Goal: Check status: Check status

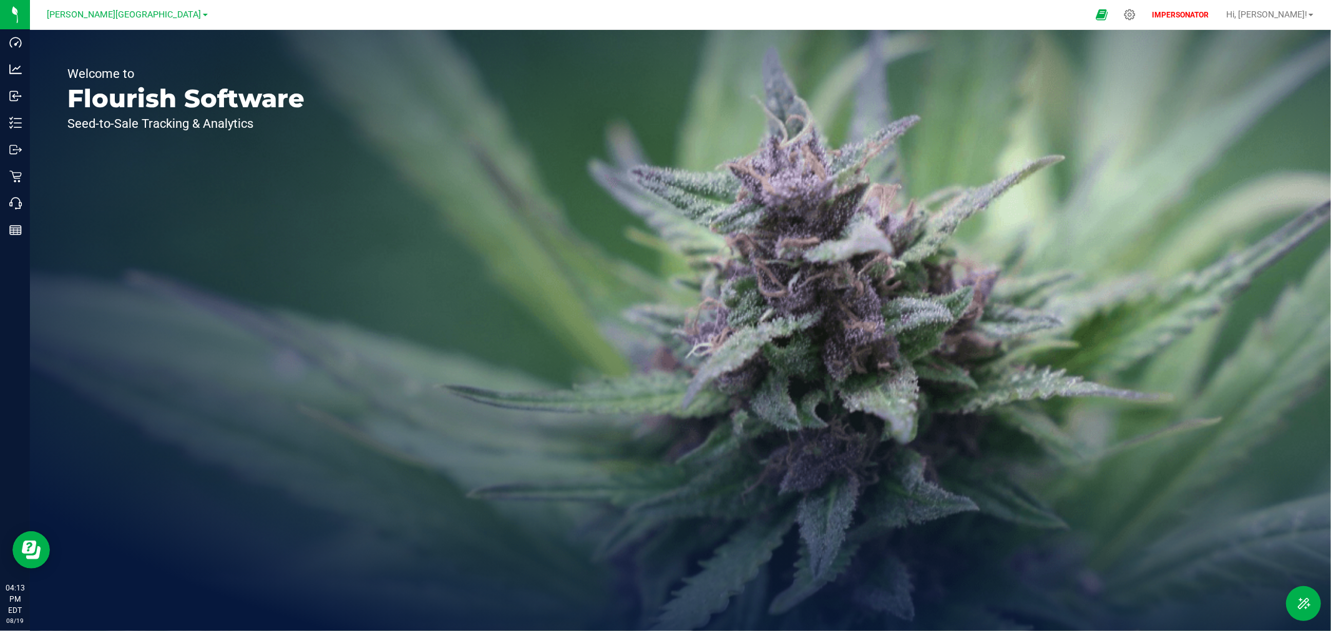
click at [130, 8] on link "[PERSON_NAME][GEOGRAPHIC_DATA]" at bounding box center [127, 14] width 160 height 12
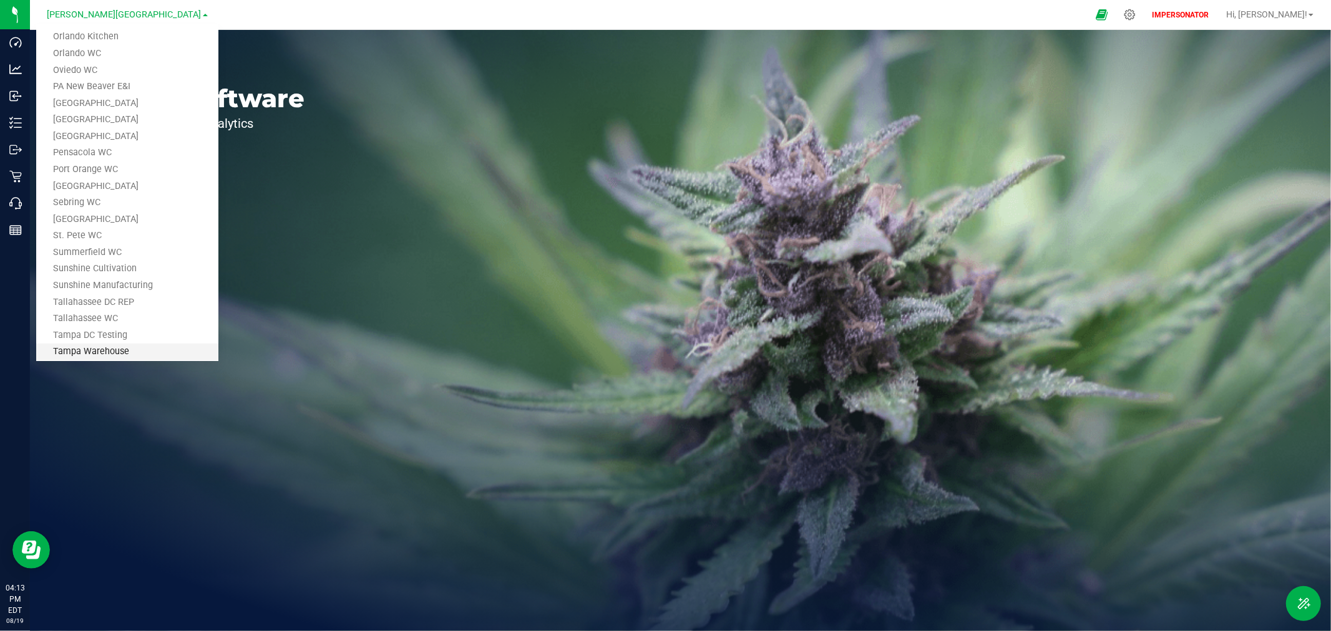
scroll to position [811, 0]
click at [90, 177] on link "Tampa WC" at bounding box center [127, 178] width 182 height 17
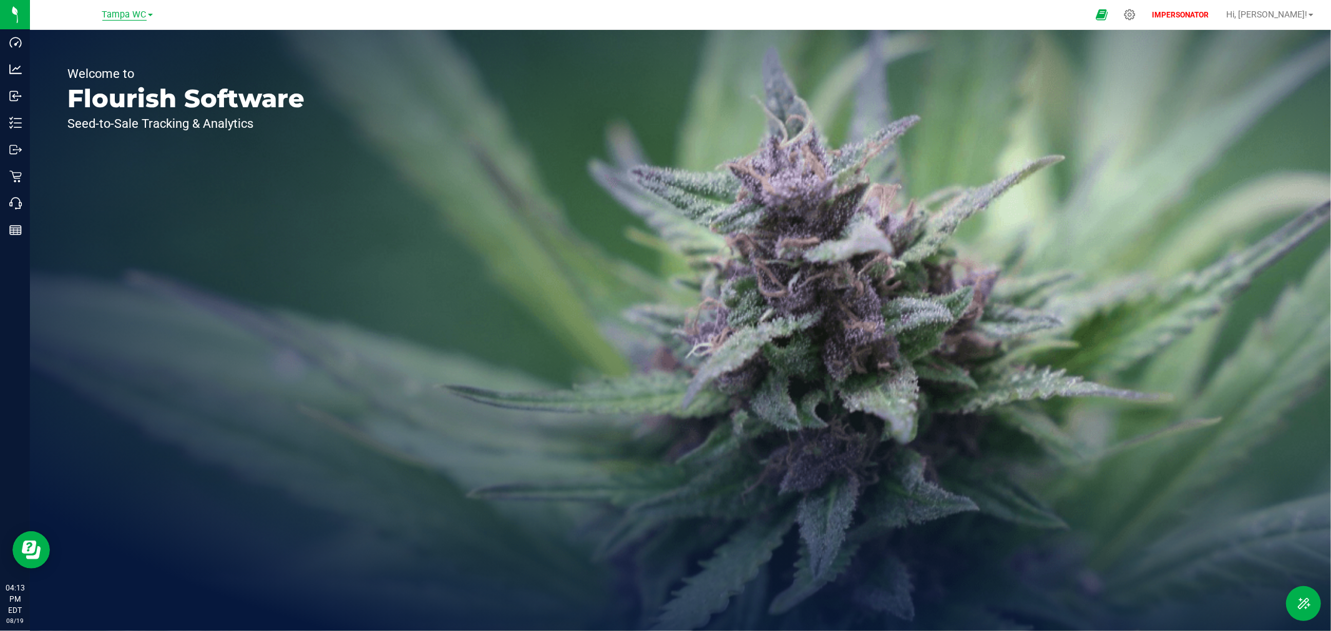
click at [140, 15] on span "Tampa WC" at bounding box center [124, 14] width 44 height 11
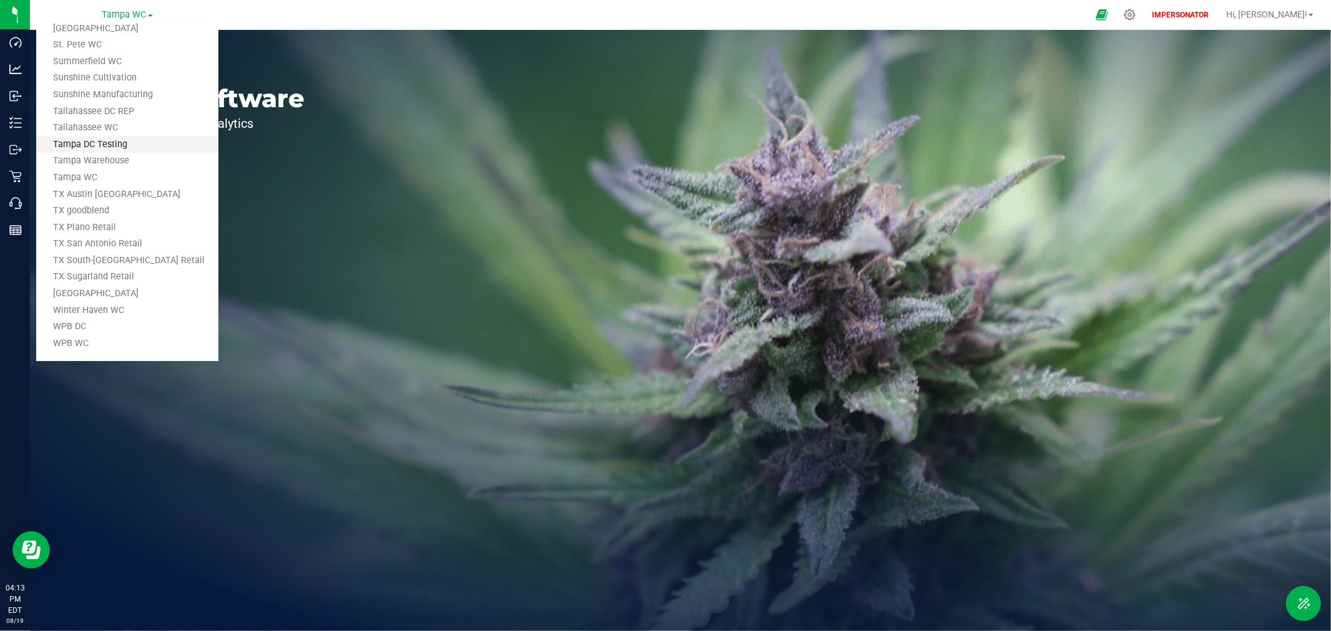
click at [129, 146] on link "Tampa DC Testing" at bounding box center [127, 145] width 182 height 17
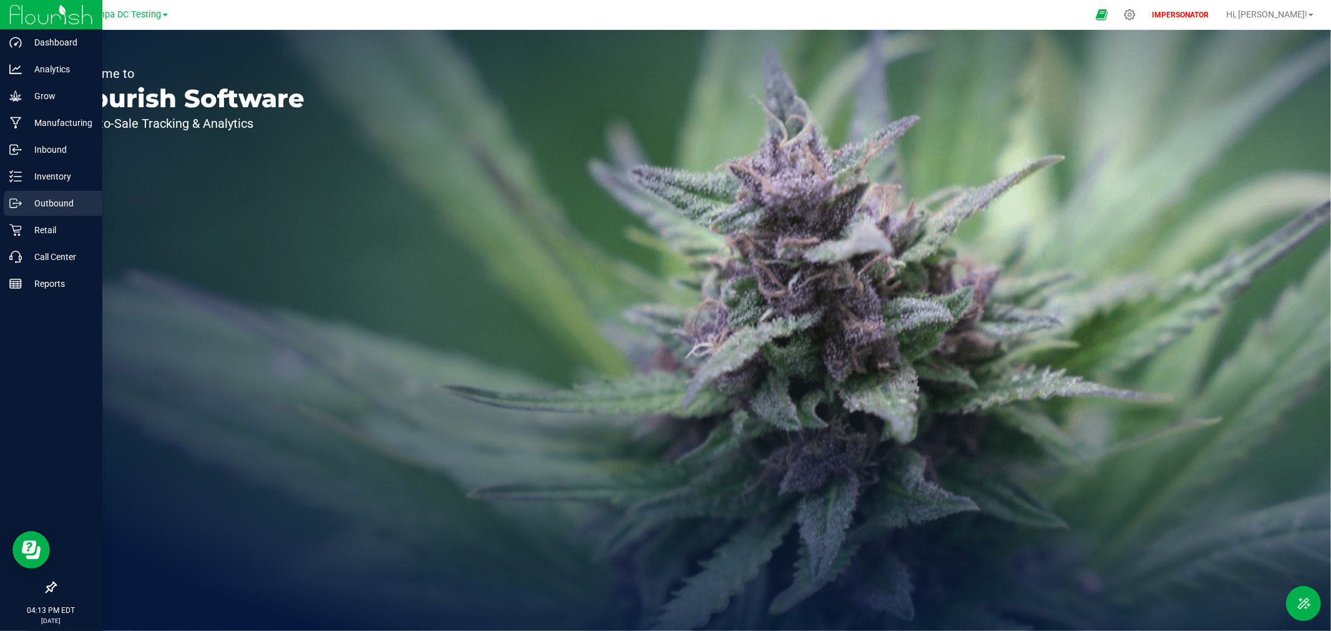
click at [38, 196] on p "Outbound" at bounding box center [59, 203] width 75 height 15
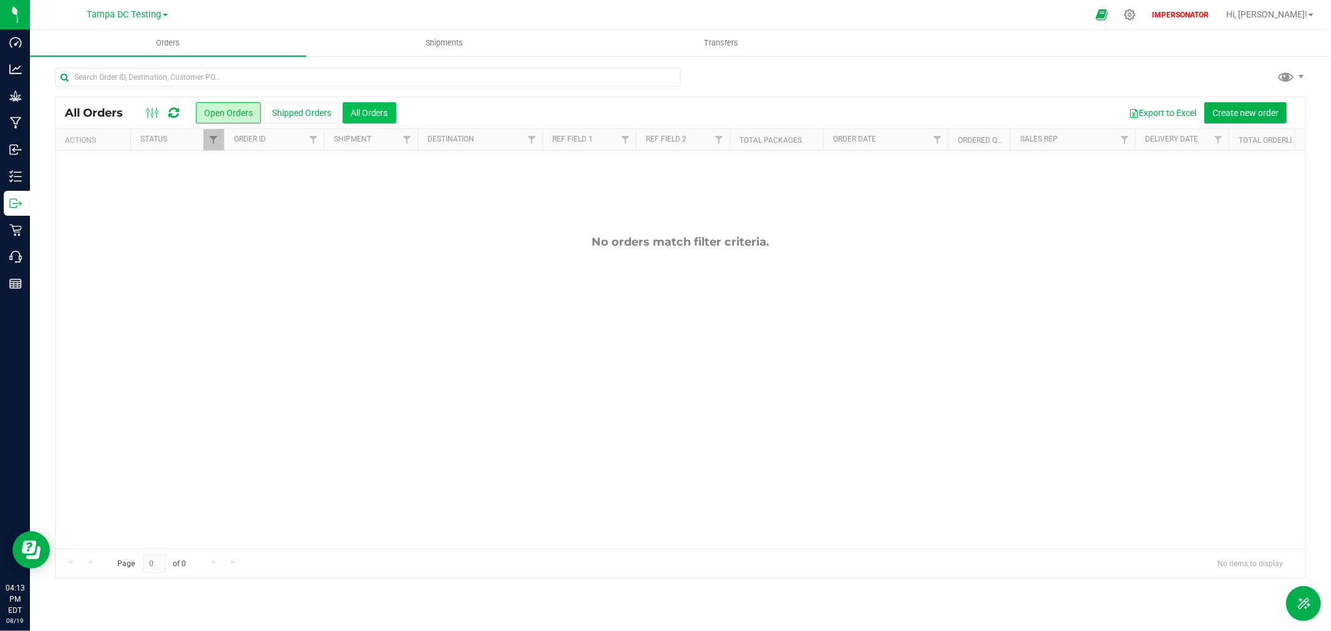
click at [369, 109] on button "All Orders" at bounding box center [370, 112] width 54 height 21
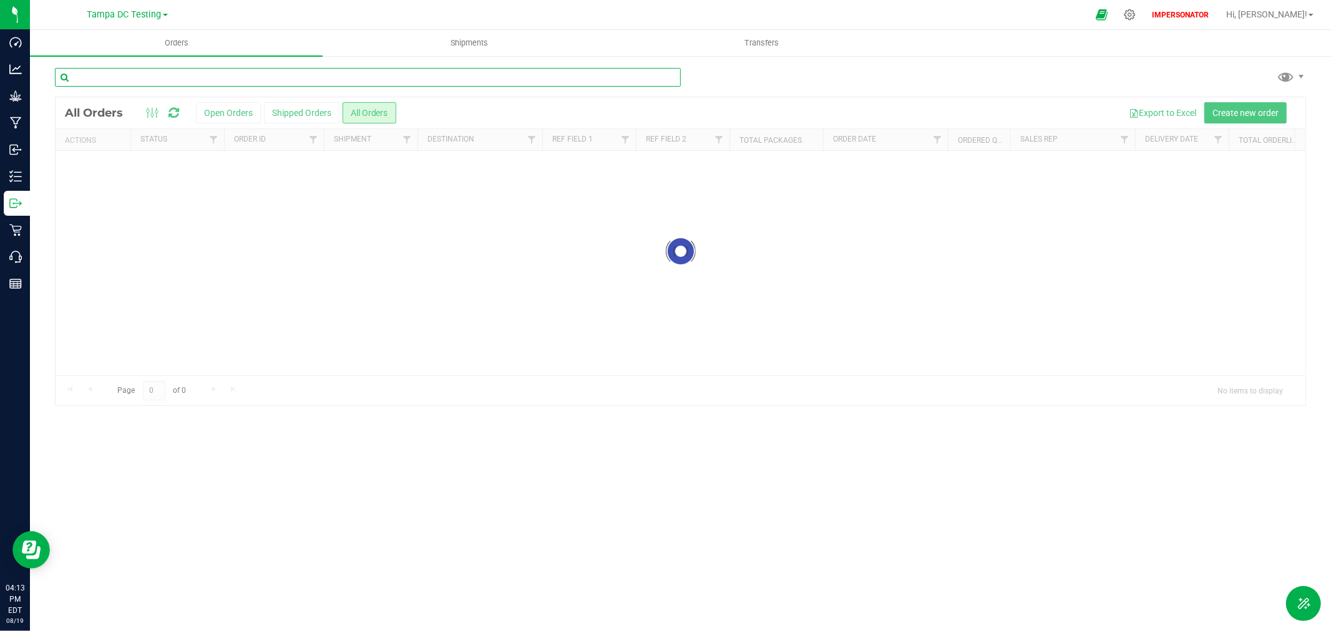
click at [220, 75] on input "text" at bounding box center [368, 77] width 626 height 19
click at [106, 77] on input "1" at bounding box center [368, 77] width 626 height 19
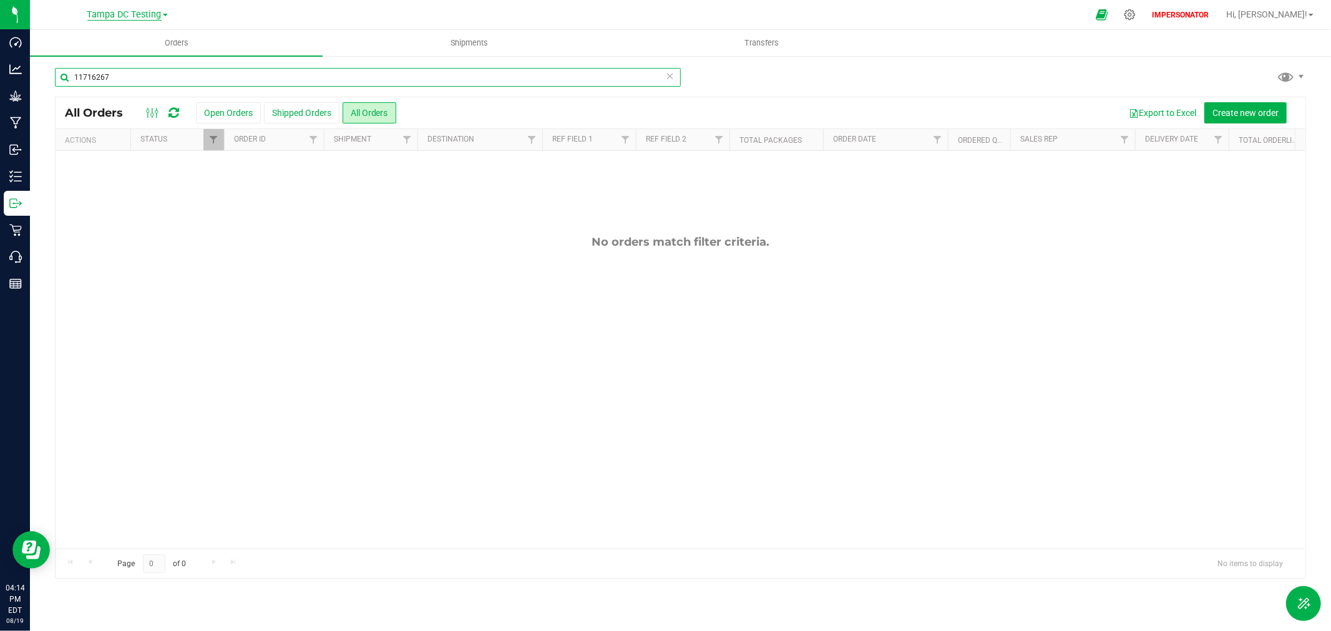
type input "11716267"
click at [104, 11] on span "Tampa DC Testing" at bounding box center [124, 14] width 74 height 11
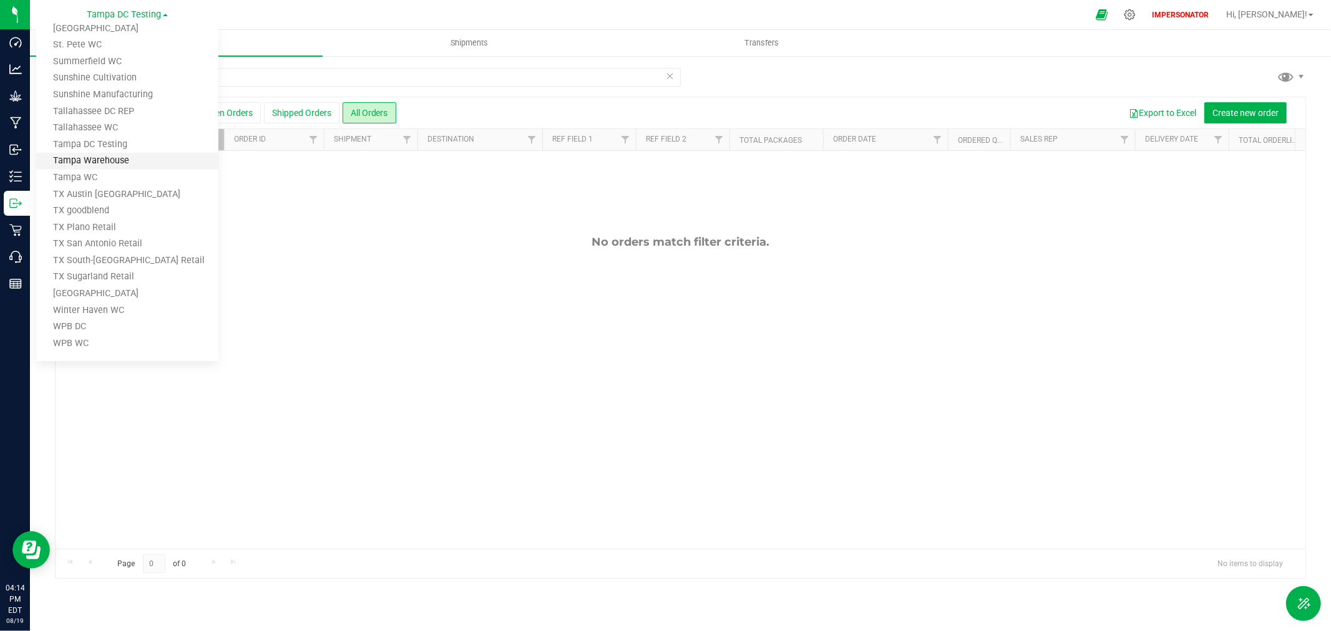
click at [138, 156] on link "Tampa Warehouse" at bounding box center [127, 161] width 182 height 17
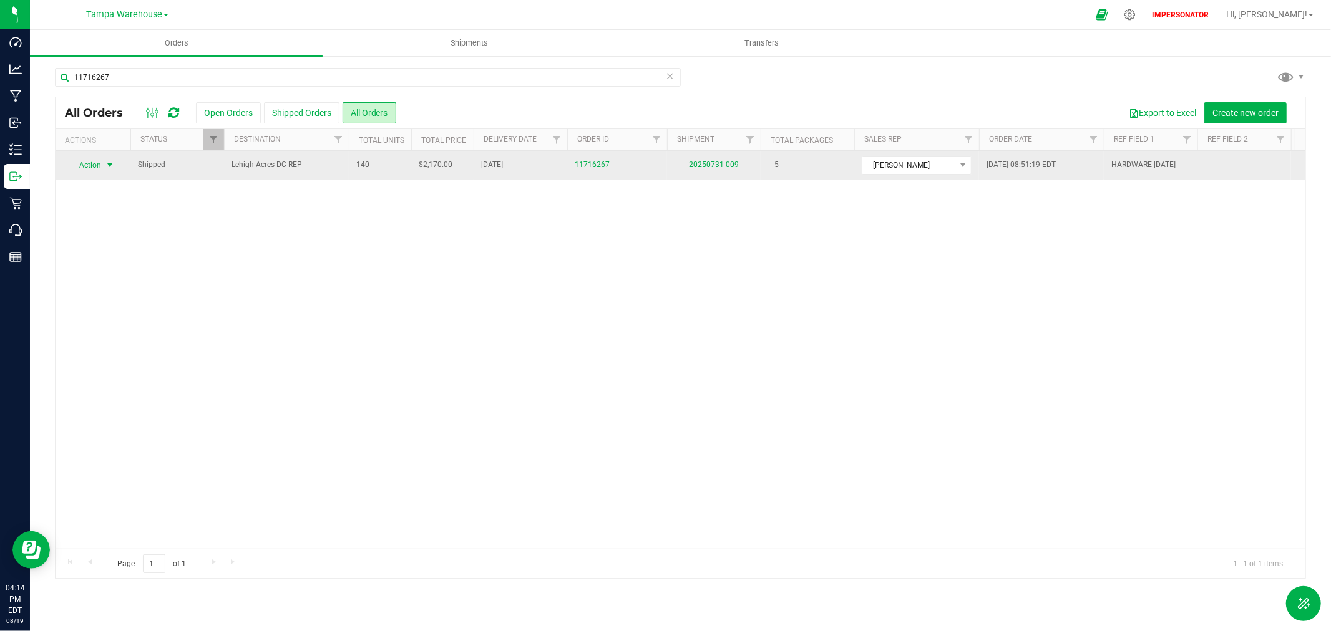
click at [86, 163] on span "Action" at bounding box center [85, 165] width 34 height 17
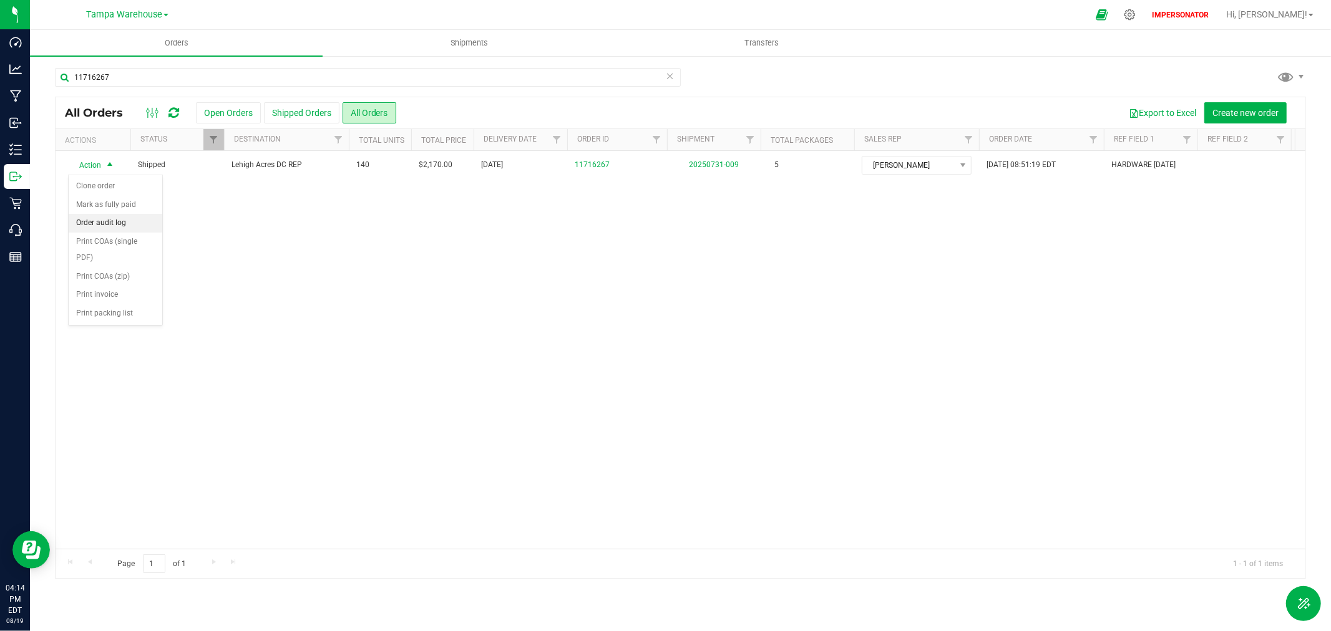
click at [104, 220] on li "Order audit log" at bounding box center [116, 223] width 94 height 19
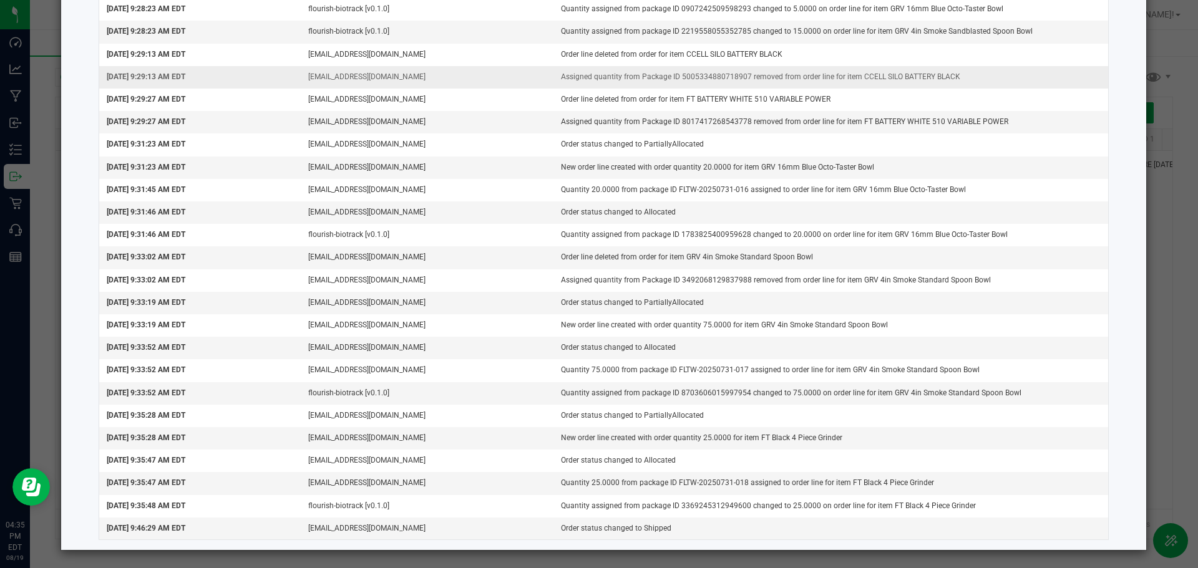
scroll to position [507, 0]
